Goal: Navigation & Orientation: Go to known website

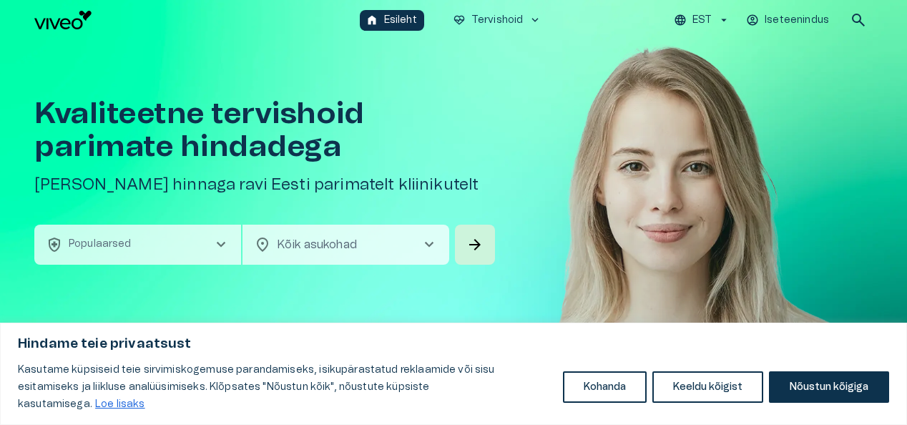
click at [729, 14] on icon "button" at bounding box center [723, 20] width 13 height 13
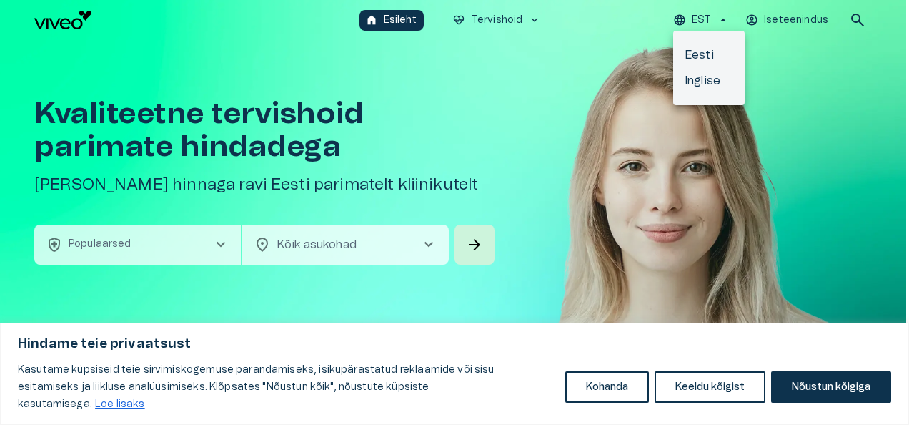
click at [798, 64] on div at bounding box center [454, 212] width 909 height 425
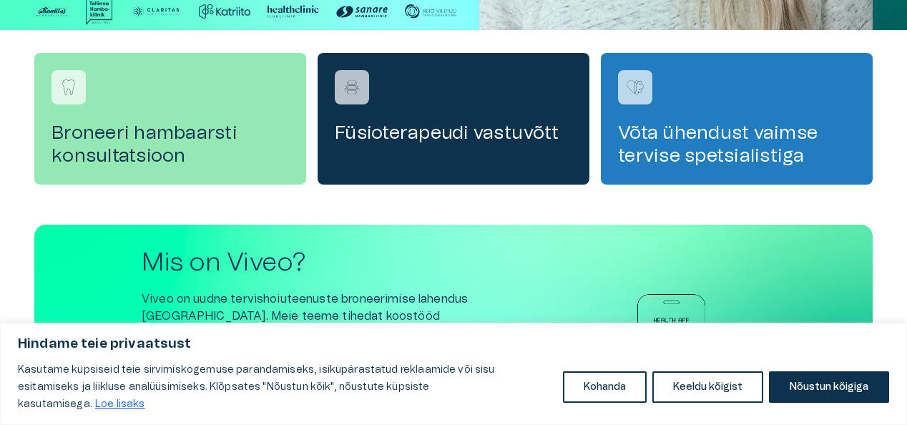
scroll to position [501, 0]
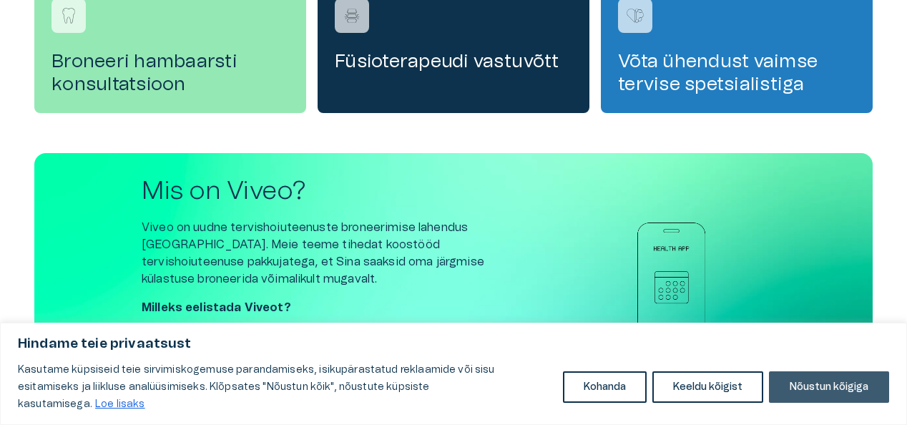
click at [866, 398] on button "Nõustun kõigiga" at bounding box center [829, 386] width 120 height 31
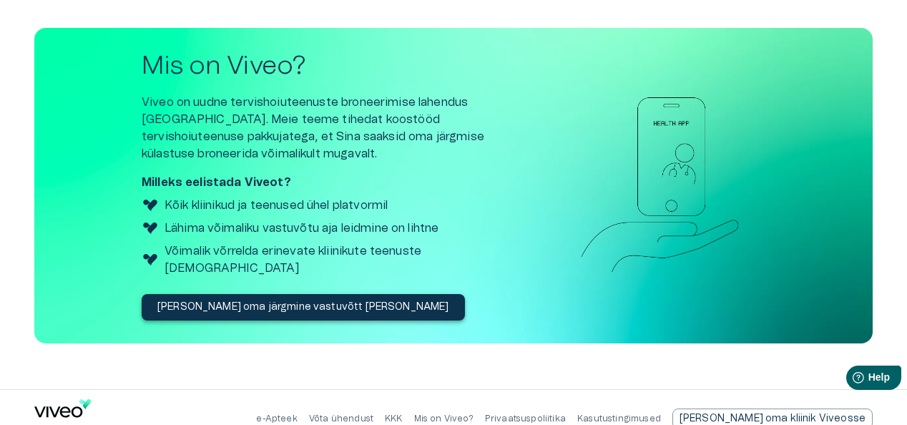
scroll to position [631, 0]
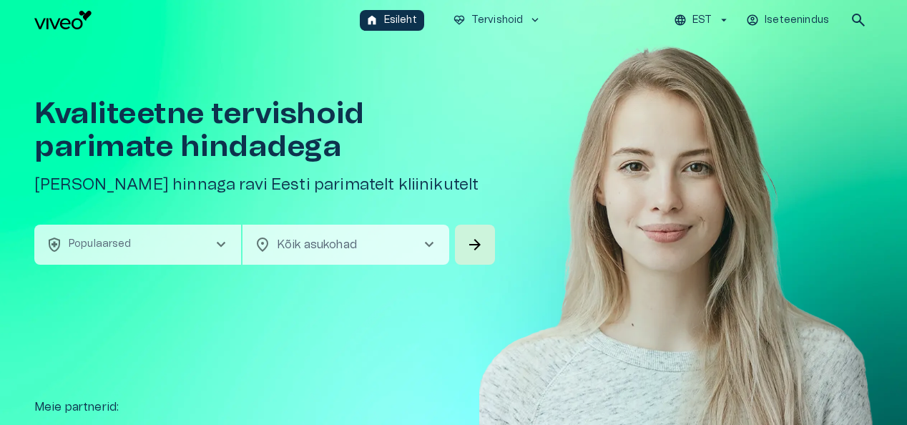
click at [426, 237] on span "chevron_right" at bounding box center [428, 244] width 17 height 17
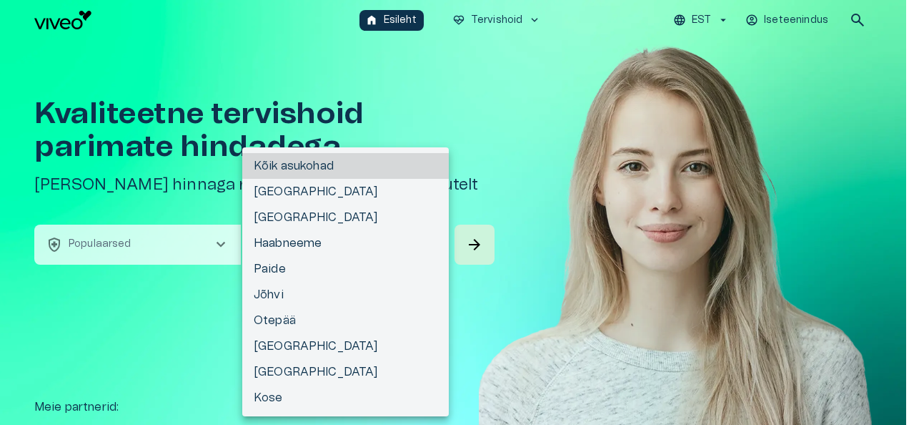
click at [155, 315] on div at bounding box center [454, 212] width 909 height 425
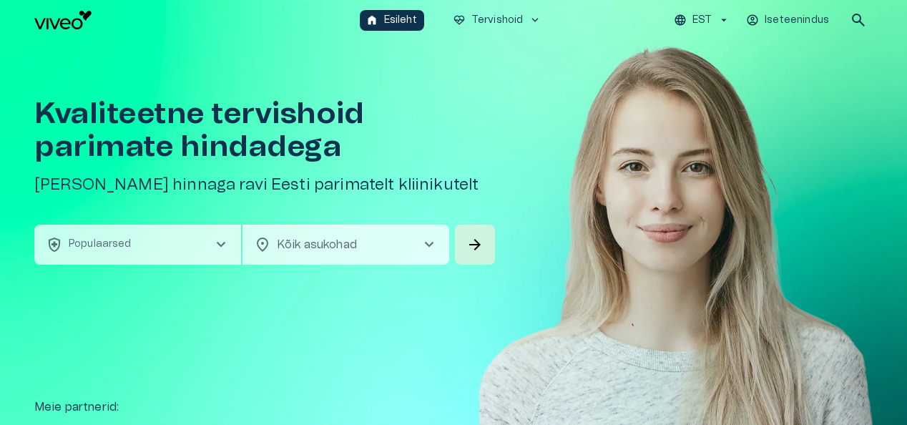
click at [44, 9] on div "home Esileht ecg_heart Tervishoid keyboard_arrow_down EST Iseteenindus search" at bounding box center [453, 20] width 838 height 29
click at [51, 17] on img "Navigate to homepage" at bounding box center [62, 20] width 57 height 19
